Goal: Information Seeking & Learning: Check status

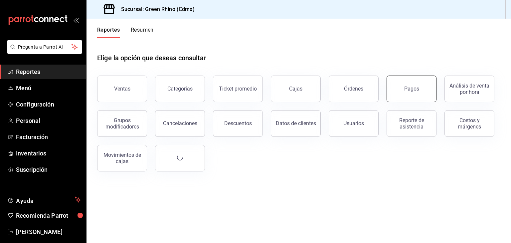
click at [415, 97] on button "Pagos" at bounding box center [411, 88] width 50 height 27
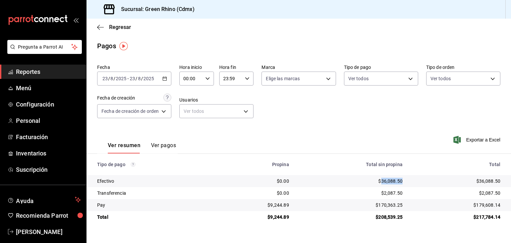
drag, startPoint x: 402, startPoint y: 184, endPoint x: 381, endPoint y: 186, distance: 21.7
click at [381, 186] on td "$36,088.50" at bounding box center [350, 181] width 113 height 12
copy div "36,088.50"
drag, startPoint x: 501, startPoint y: 205, endPoint x: 477, endPoint y: 203, distance: 24.3
click at [477, 203] on td "$179,608.14" at bounding box center [459, 205] width 103 height 12
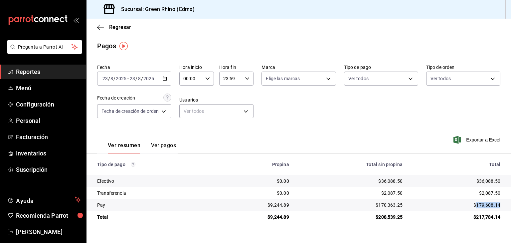
copy div "179,608.14"
drag, startPoint x: 501, startPoint y: 193, endPoint x: 481, endPoint y: 192, distance: 20.3
click at [481, 192] on td "$2,087.50" at bounding box center [459, 193] width 103 height 12
copy div "2,087.50"
drag, startPoint x: 295, startPoint y: 205, endPoint x: 271, endPoint y: 204, distance: 24.3
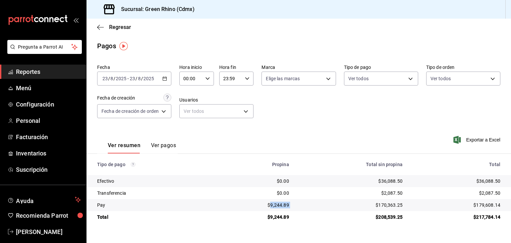
click at [271, 204] on tr "Pay $9,244.89 $170,363.25 $179,608.14" at bounding box center [298, 205] width 424 height 12
copy div "9,244.89"
click at [120, 25] on span "Regresar" at bounding box center [120, 27] width 22 height 6
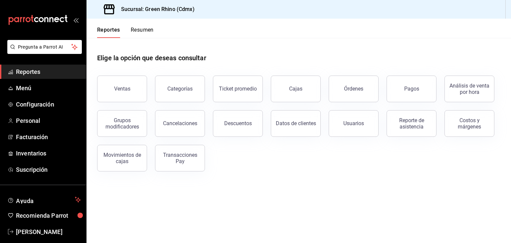
click at [149, 31] on button "Resumen" at bounding box center [142, 32] width 23 height 11
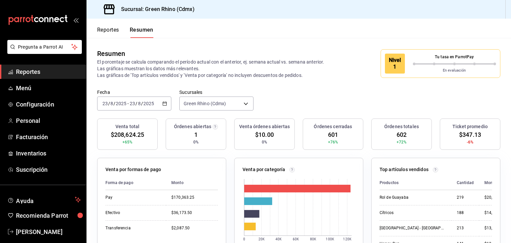
click at [395, 65] on div "Nivel 1" at bounding box center [395, 64] width 20 height 20
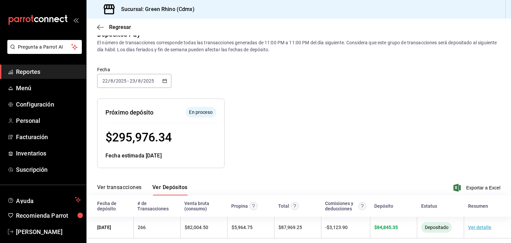
scroll to position [18, 0]
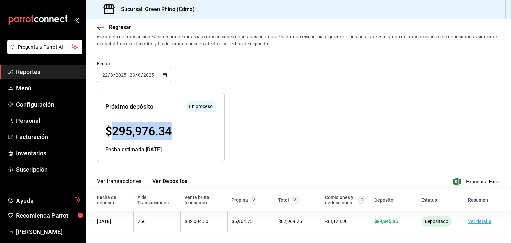
drag, startPoint x: 164, startPoint y: 131, endPoint x: 113, endPoint y: 130, distance: 50.2
click at [113, 130] on div "$ 295,976.34" at bounding box center [160, 131] width 111 height 18
copy span "295,976.34"
click at [172, 133] on span "$ 295,976.34" at bounding box center [138, 131] width 66 height 14
click at [115, 131] on span "$ 295,976.34" at bounding box center [138, 131] width 66 height 14
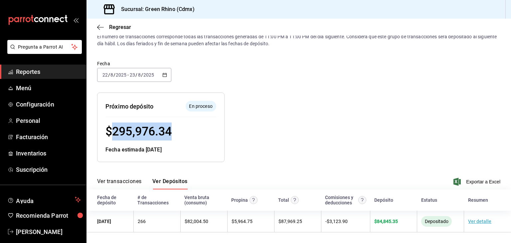
drag, startPoint x: 113, startPoint y: 130, endPoint x: 174, endPoint y: 132, distance: 60.2
click at [174, 132] on div "$ 295,976.34" at bounding box center [160, 131] width 111 height 18
copy span "295,976.34"
drag, startPoint x: 151, startPoint y: 129, endPoint x: 140, endPoint y: 136, distance: 13.0
click at [150, 129] on span "$ 295,976.34" at bounding box center [138, 131] width 66 height 14
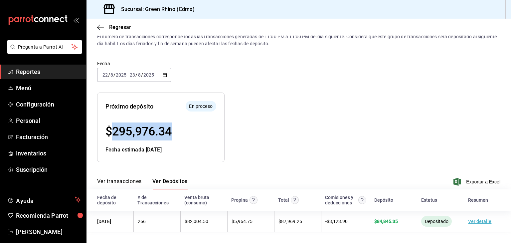
click at [113, 130] on span "$ 295,976.34" at bounding box center [138, 131] width 66 height 14
click at [117, 130] on span "$ 295,976.34" at bounding box center [138, 131] width 66 height 14
drag, startPoint x: 112, startPoint y: 132, endPoint x: 187, endPoint y: 128, distance: 75.2
click at [187, 128] on div "$ 295,976.34" at bounding box center [160, 131] width 111 height 18
click at [170, 130] on span "$ 295,976.34" at bounding box center [138, 131] width 66 height 14
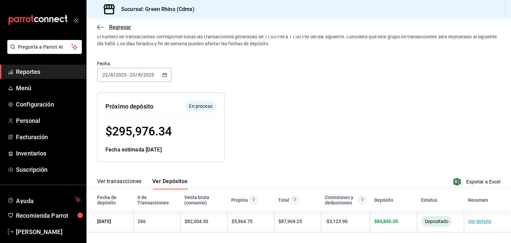
click at [113, 29] on span "Regresar" at bounding box center [120, 27] width 22 height 6
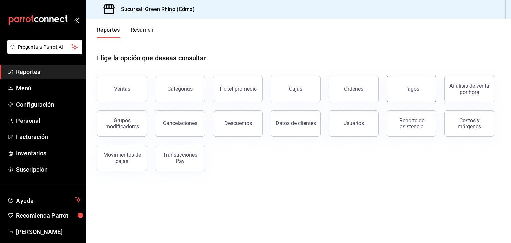
click at [410, 87] on div "Pagos" at bounding box center [411, 88] width 15 height 6
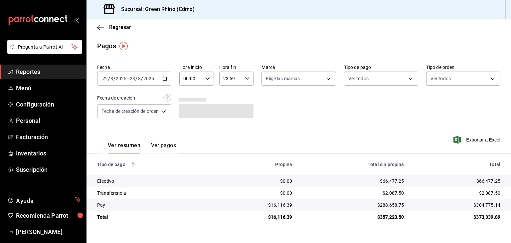
click at [139, 80] on input "8" at bounding box center [139, 78] width 3 height 5
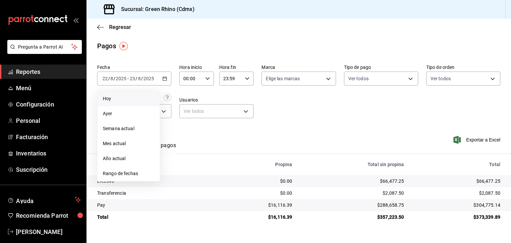
click at [137, 95] on li "Hoy" at bounding box center [128, 98] width 62 height 15
